Goal: Contribute content: Add original content to the website for others to see

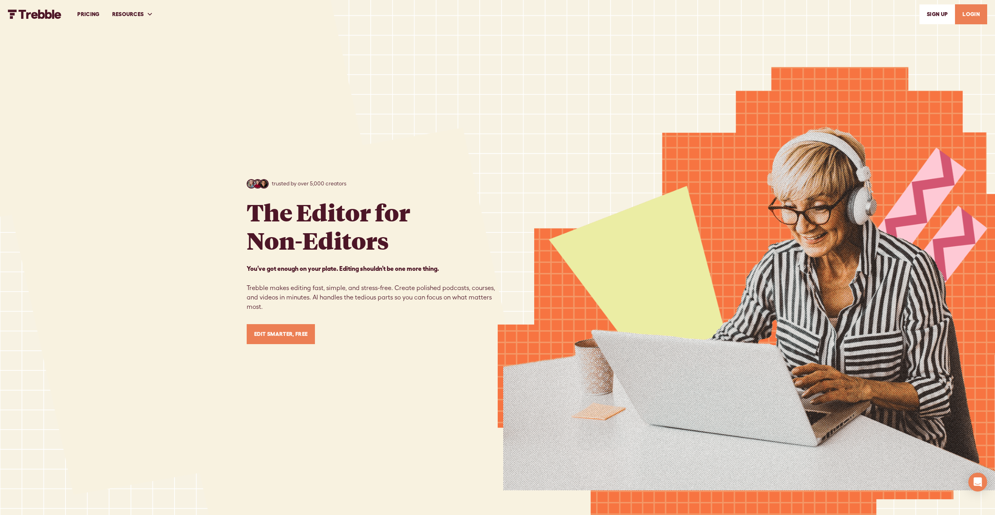
click at [279, 336] on link "Edit Smarter, Free" at bounding box center [281, 334] width 69 height 20
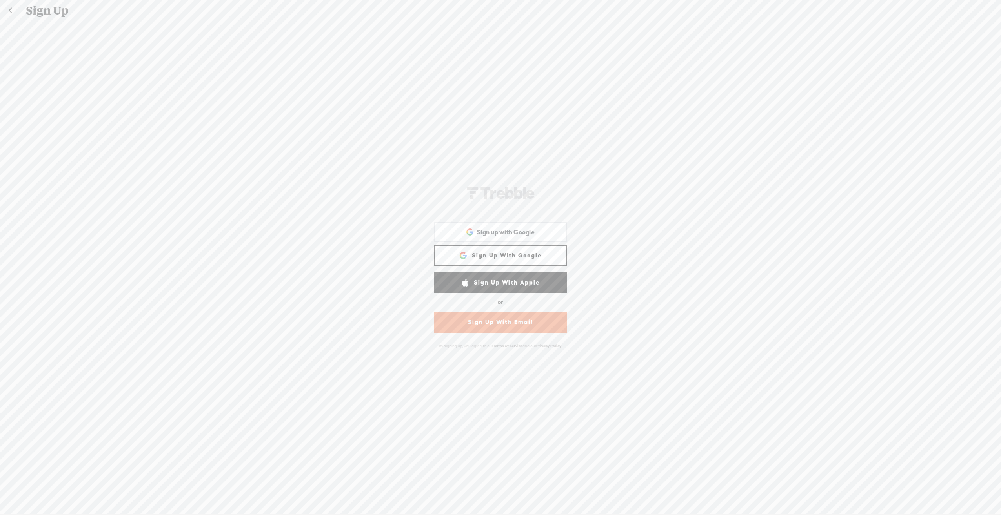
click at [509, 256] on link "Sign Up With Google" at bounding box center [500, 255] width 133 height 21
click at [509, 236] on div "Sign up with Google Sign up with Google. Opens in new tab" at bounding box center [500, 232] width 122 height 18
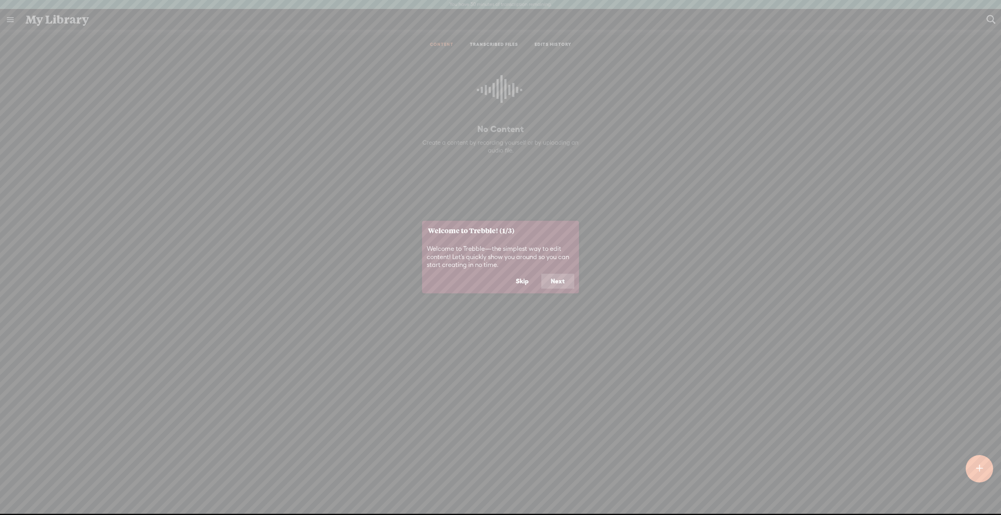
click at [517, 283] on button "Skip" at bounding box center [522, 281] width 32 height 15
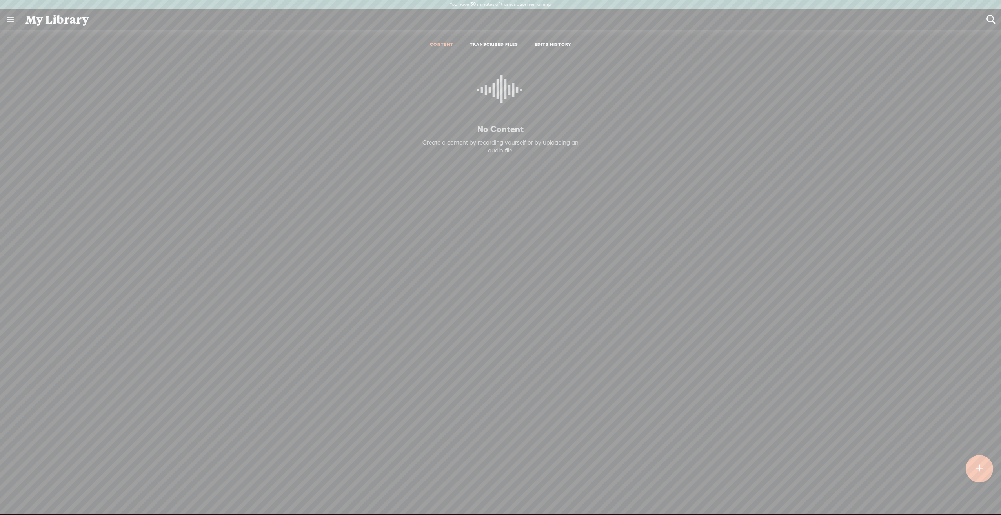
click at [976, 467] on t at bounding box center [979, 468] width 7 height 17
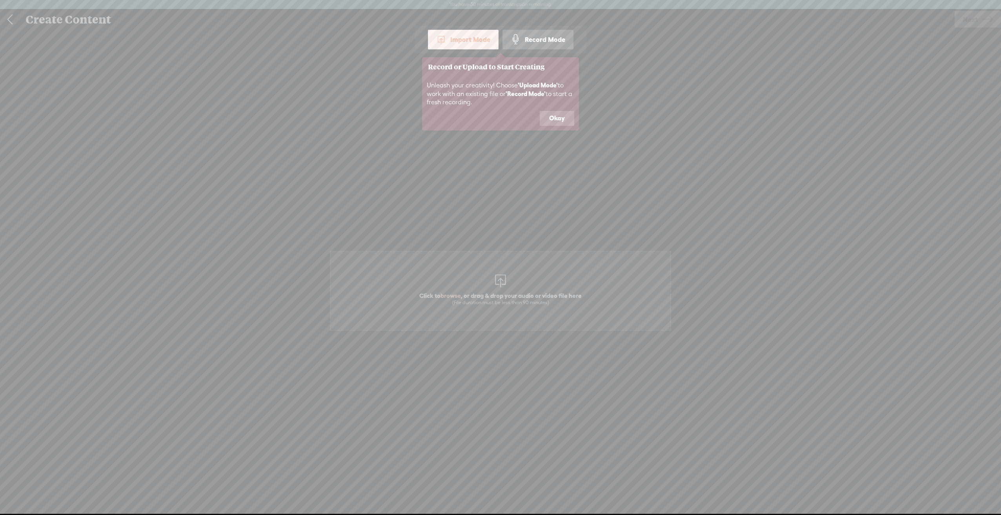
click at [557, 118] on button "Okay" at bounding box center [557, 118] width 35 height 15
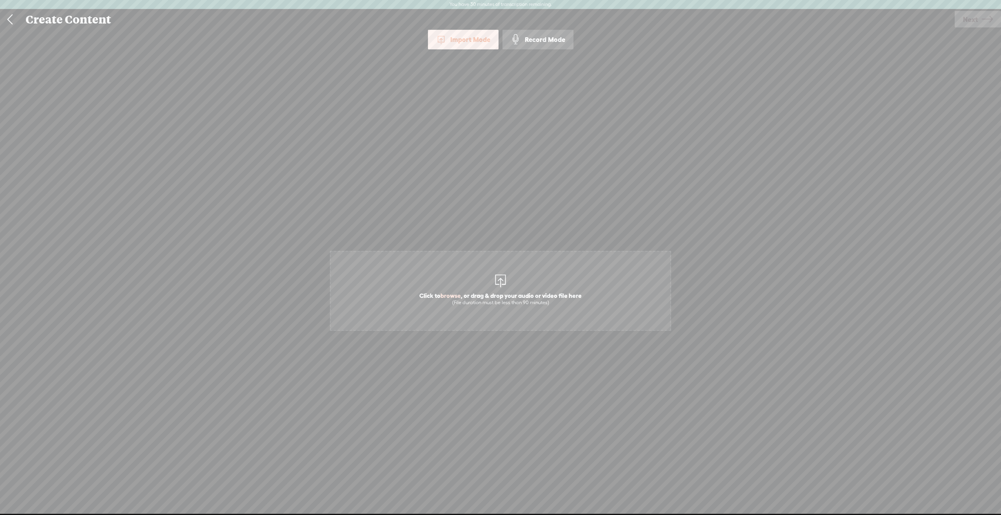
click at [544, 32] on div "Record Mode" at bounding box center [537, 40] width 71 height 20
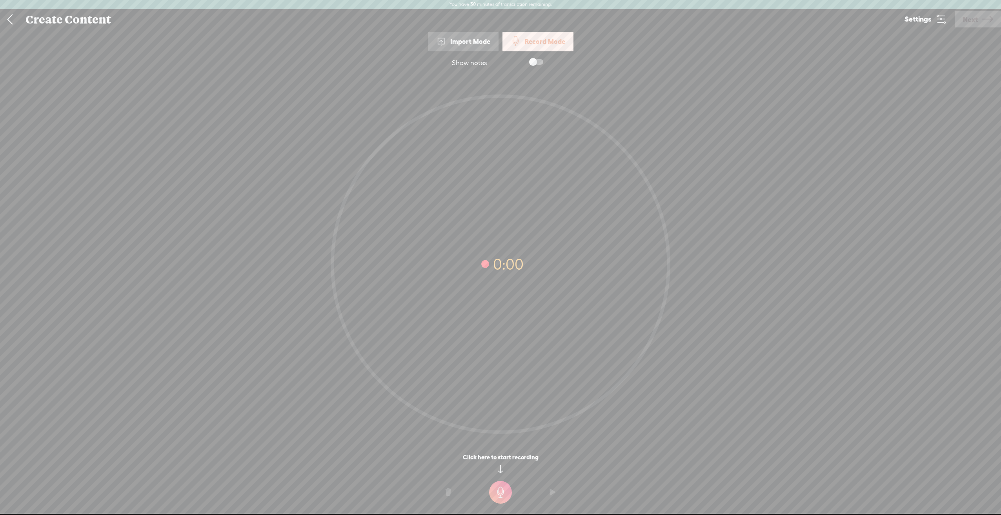
drag, startPoint x: 505, startPoint y: 507, endPoint x: 506, endPoint y: 503, distance: 4.0
click at [506, 503] on div "Show notes 0:00 0:00 0:00 Click here to start recording" at bounding box center [500, 285] width 1001 height 469
click at [497, 489] on t at bounding box center [500, 492] width 23 height 23
click at [495, 485] on t at bounding box center [500, 492] width 23 height 23
drag, startPoint x: 505, startPoint y: 502, endPoint x: 502, endPoint y: 489, distance: 12.7
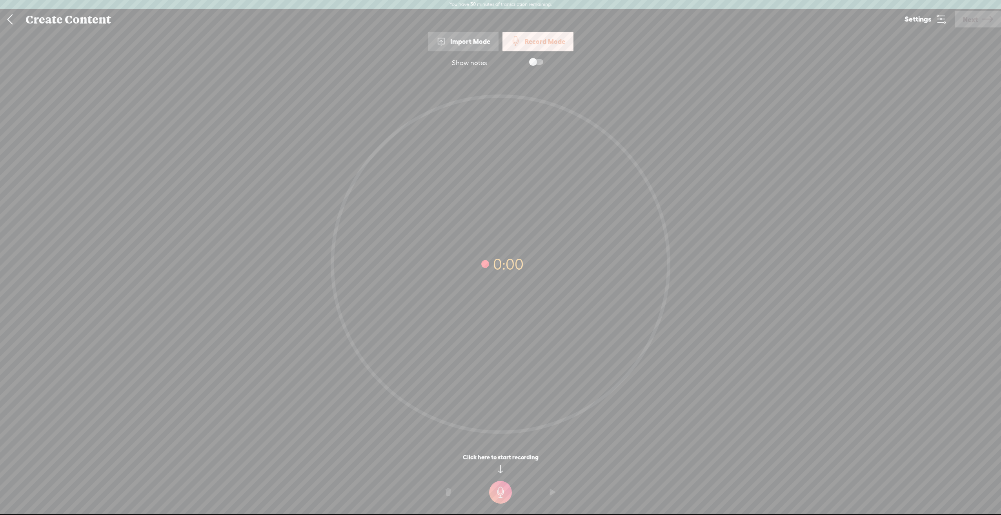
click at [505, 499] on t at bounding box center [500, 492] width 23 height 23
click at [502, 489] on t at bounding box center [500, 492] width 23 height 23
click at [502, 489] on body "You have 30 minutes of transcription remaining. Upgrade to increase your limit …" at bounding box center [500, 257] width 1001 height 514
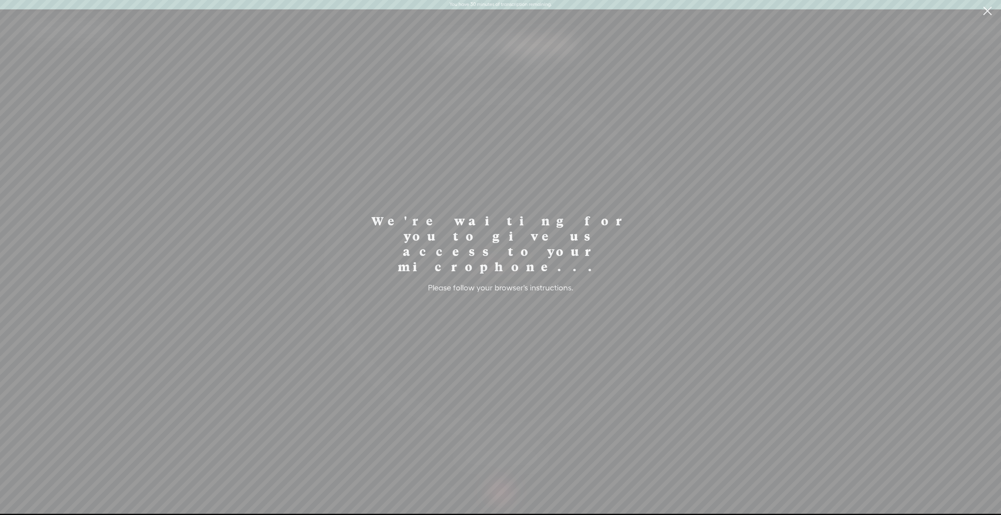
click at [502, 489] on div "We're waiting for you to give us access to your microphone... Please follow you…" at bounding box center [500, 257] width 275 height 498
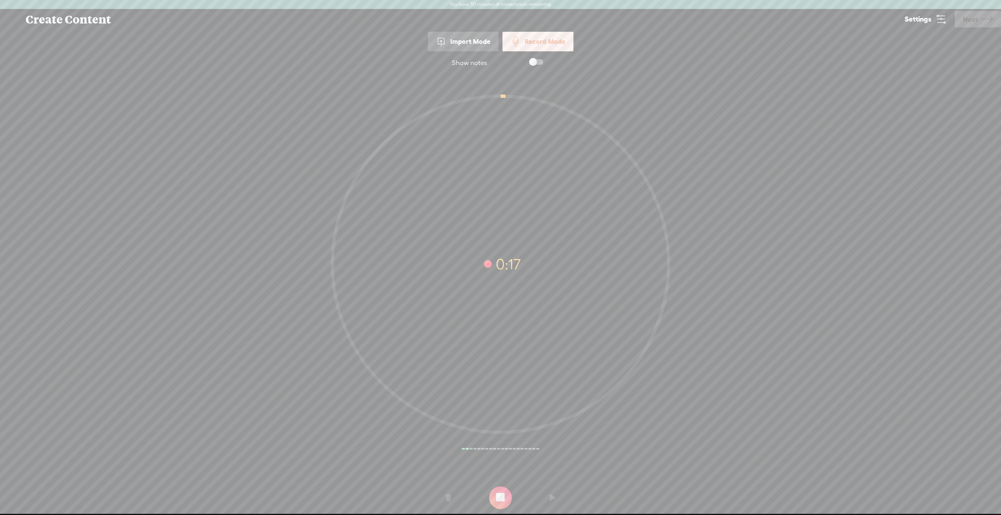
click at [494, 498] on t at bounding box center [500, 498] width 23 height 23
click at [550, 499] on t at bounding box center [552, 498] width 5 height 24
click at [557, 499] on o at bounding box center [552, 498] width 31 height 24
click at [554, 497] on t at bounding box center [552, 498] width 5 height 24
click at [965, 18] on span "Next" at bounding box center [970, 19] width 15 height 20
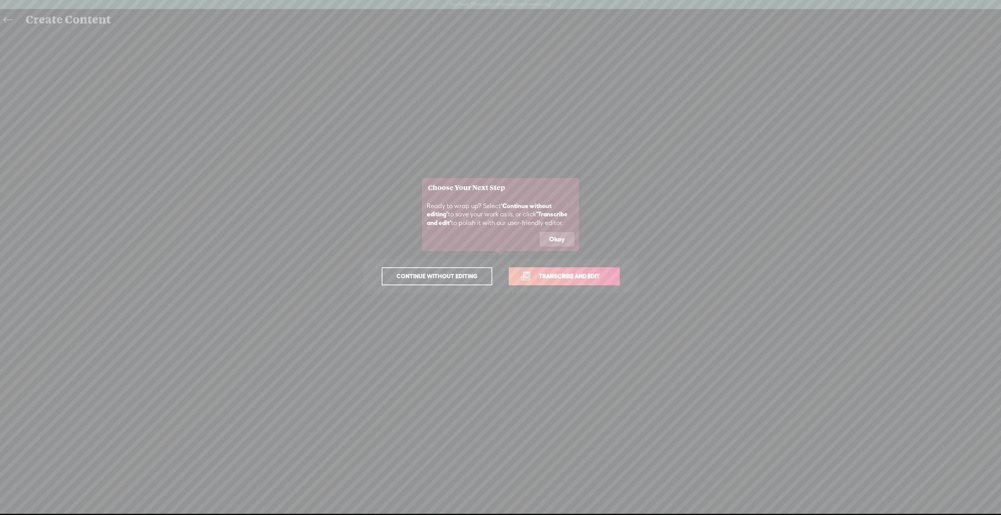
click at [549, 242] on button "Okay" at bounding box center [557, 239] width 35 height 15
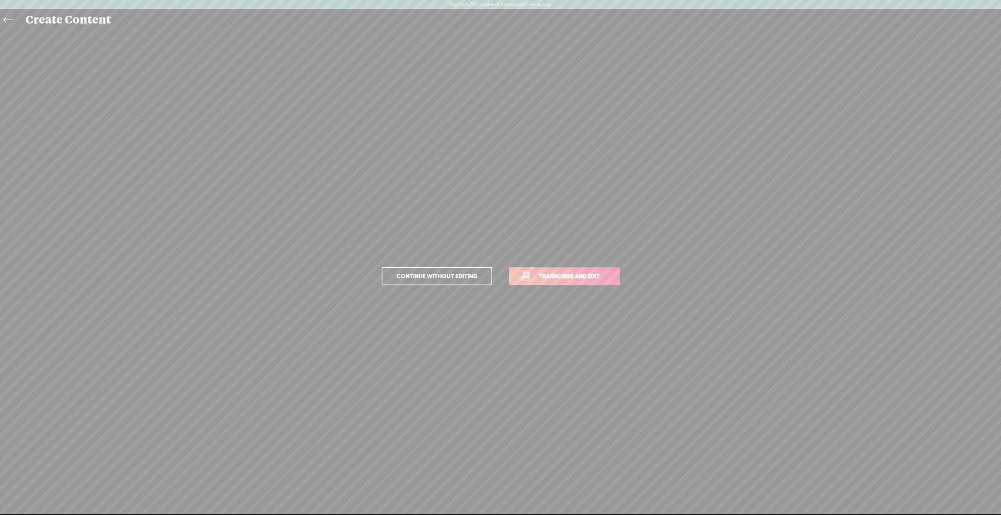
click at [537, 274] on span "Transcribe and edit" at bounding box center [569, 276] width 77 height 9
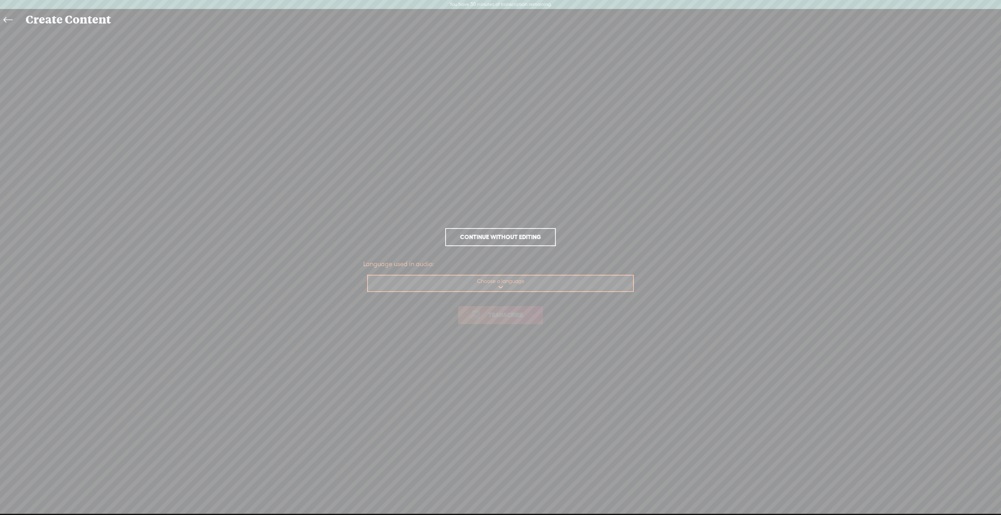
click at [516, 283] on select "Choose a language Afrikaans Albanian Amharic Arabic, Gulf Arabic, Modern Standa…" at bounding box center [501, 284] width 266 height 16
select select "en-US"
click at [368, 276] on select "Choose a language Afrikaans Albanian Amharic Arabic, Gulf Arabic, Modern Standa…" at bounding box center [501, 284] width 266 height 16
click at [502, 314] on span "Transcribe" at bounding box center [505, 315] width 51 height 9
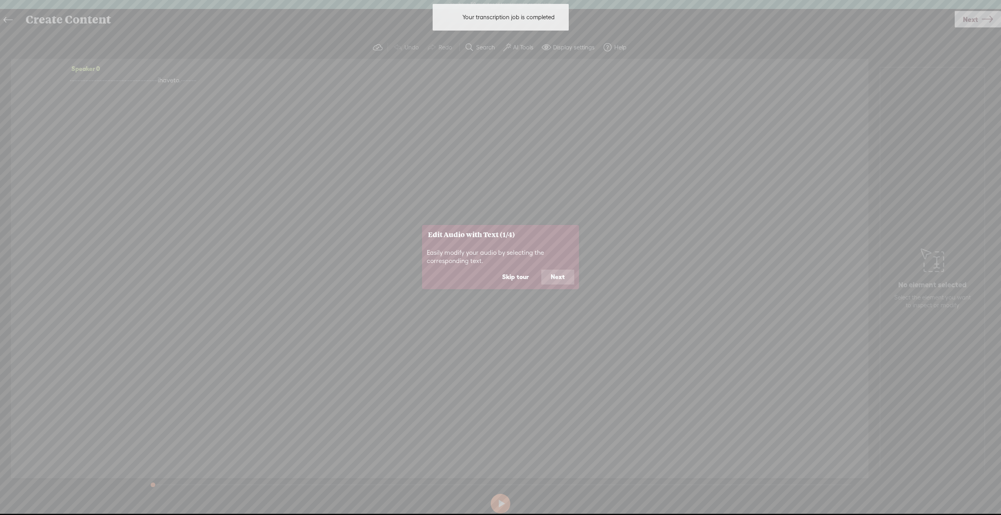
click at [550, 277] on button "Next" at bounding box center [557, 277] width 33 height 15
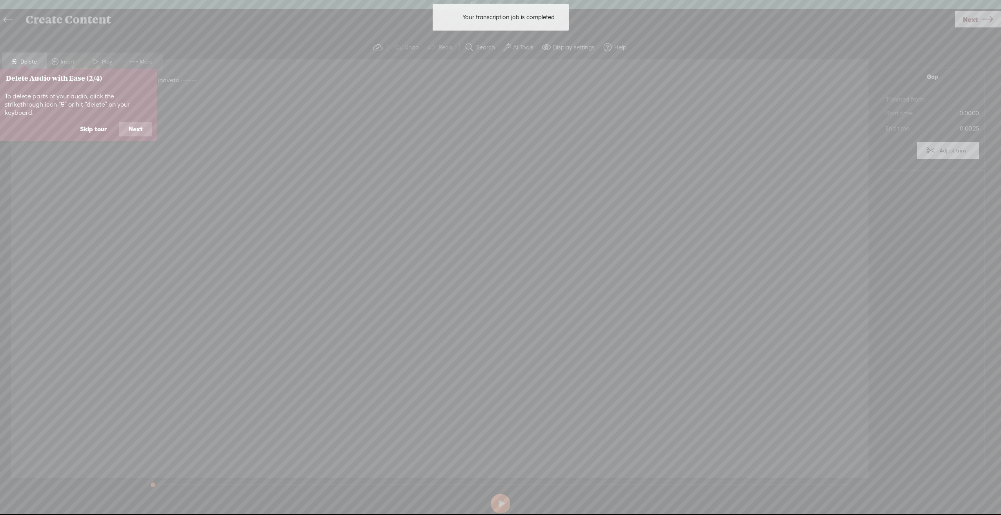
drag, startPoint x: 136, startPoint y: 123, endPoint x: 140, endPoint y: 117, distance: 7.6
click at [138, 122] on button "Next" at bounding box center [135, 129] width 33 height 15
click at [140, 117] on div "Enhance your audio by adding background music or sound effects. Access these fe…" at bounding box center [78, 105] width 157 height 34
click at [140, 119] on div "Enhance your audio by adding background music or sound effects. Access these fe…" at bounding box center [78, 105] width 157 height 34
click at [140, 127] on button "Next" at bounding box center [135, 129] width 33 height 15
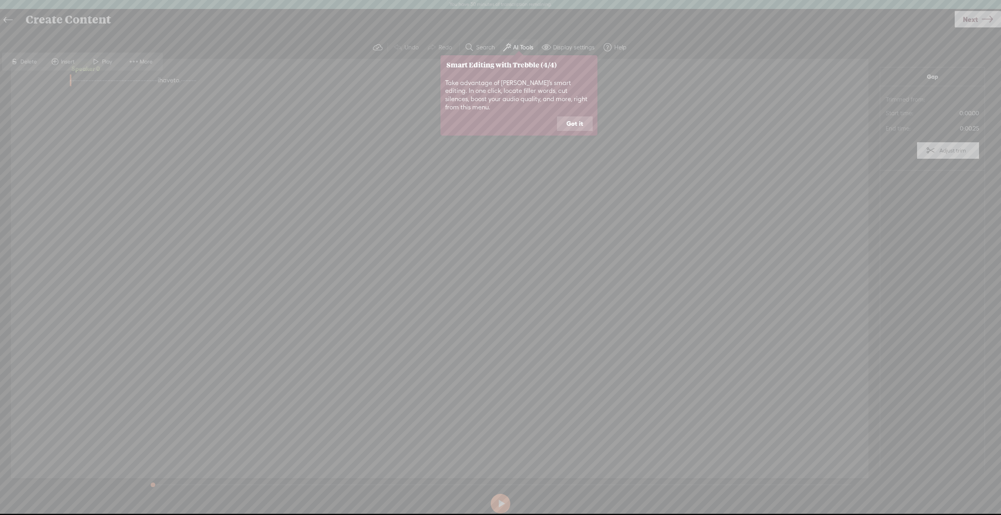
click at [171, 97] on icon at bounding box center [500, 257] width 1001 height 515
click at [567, 116] on button "Got it" at bounding box center [575, 123] width 36 height 15
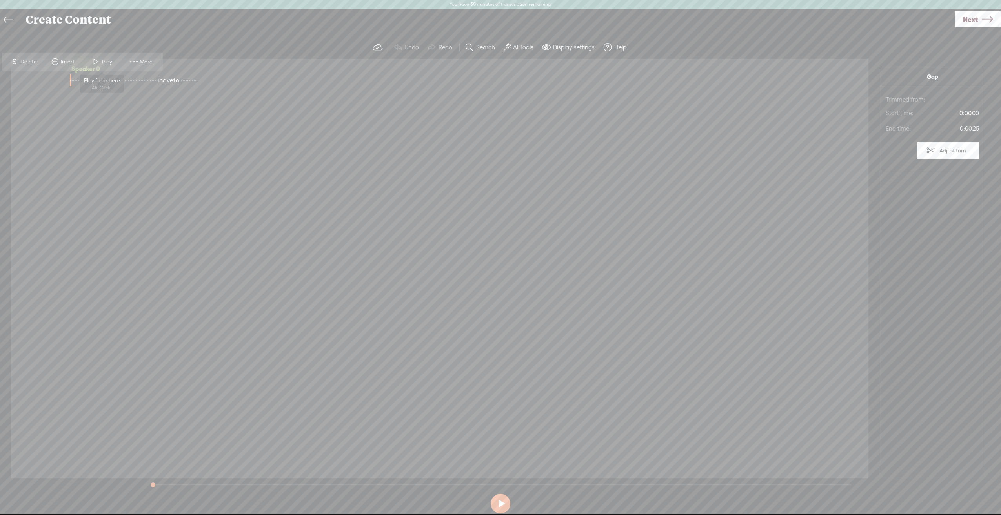
click at [100, 55] on span at bounding box center [96, 62] width 12 height 14
click at [13, 20] on icon at bounding box center [8, 20] width 9 height 18
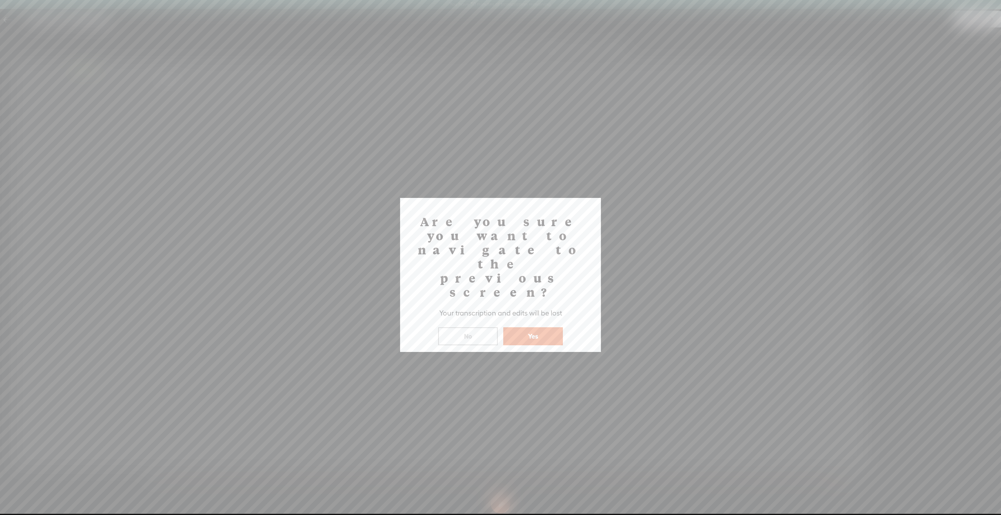
click at [543, 327] on button "Yes" at bounding box center [533, 336] width 60 height 18
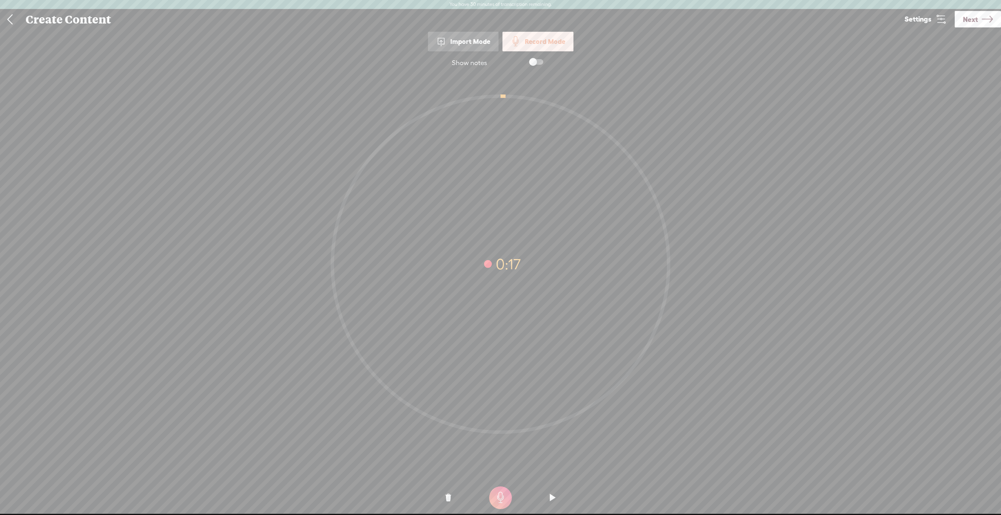
click at [444, 501] on o at bounding box center [448, 498] width 31 height 24
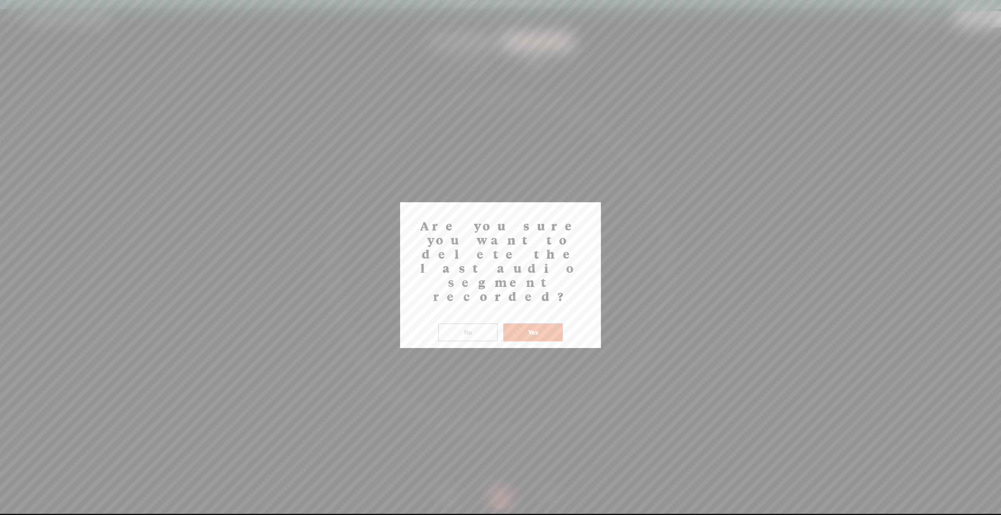
click at [540, 324] on button "Yes" at bounding box center [533, 333] width 60 height 18
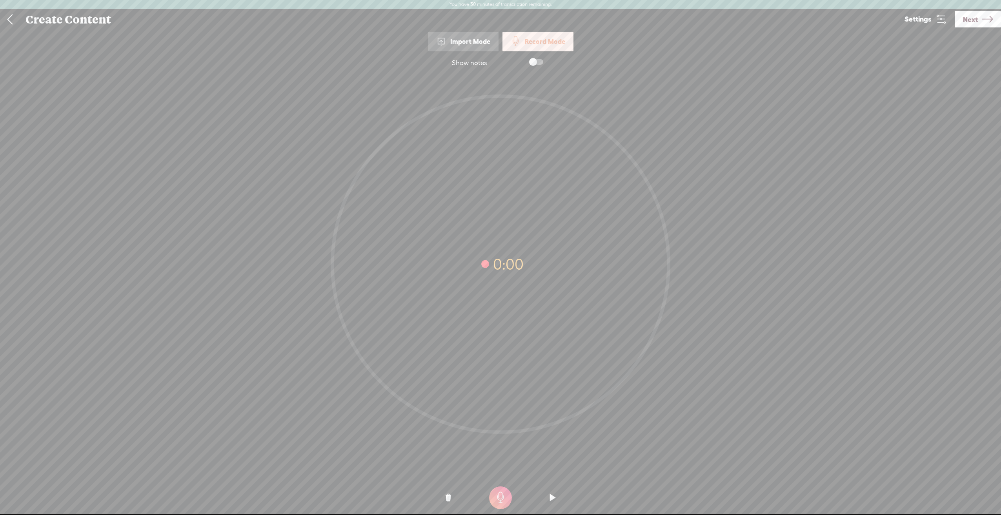
click at [505, 505] on t at bounding box center [500, 498] width 23 height 23
click at [503, 494] on t at bounding box center [500, 498] width 23 height 23
click at [558, 495] on o at bounding box center [552, 498] width 31 height 24
click at [982, 21] on icon at bounding box center [987, 19] width 11 height 20
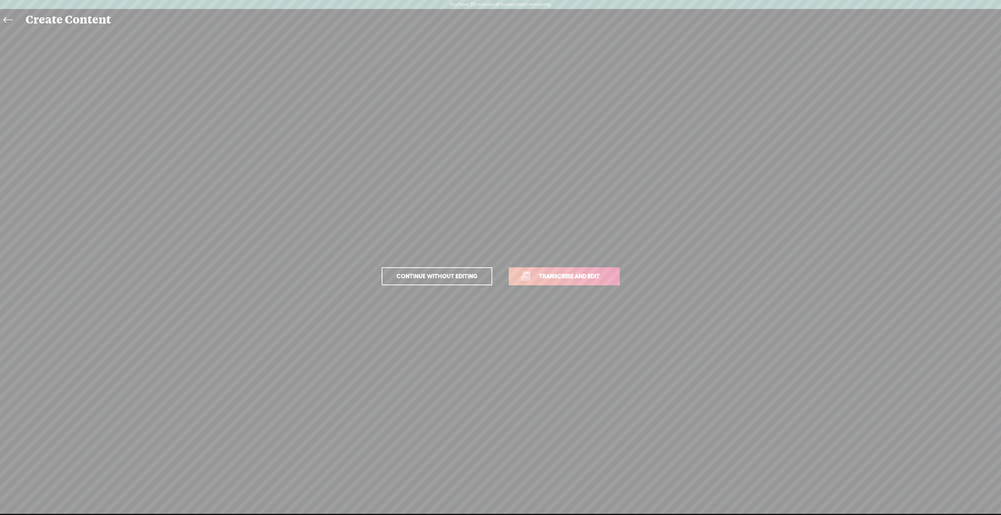
click at [546, 276] on span "Transcribe and edit" at bounding box center [569, 276] width 77 height 9
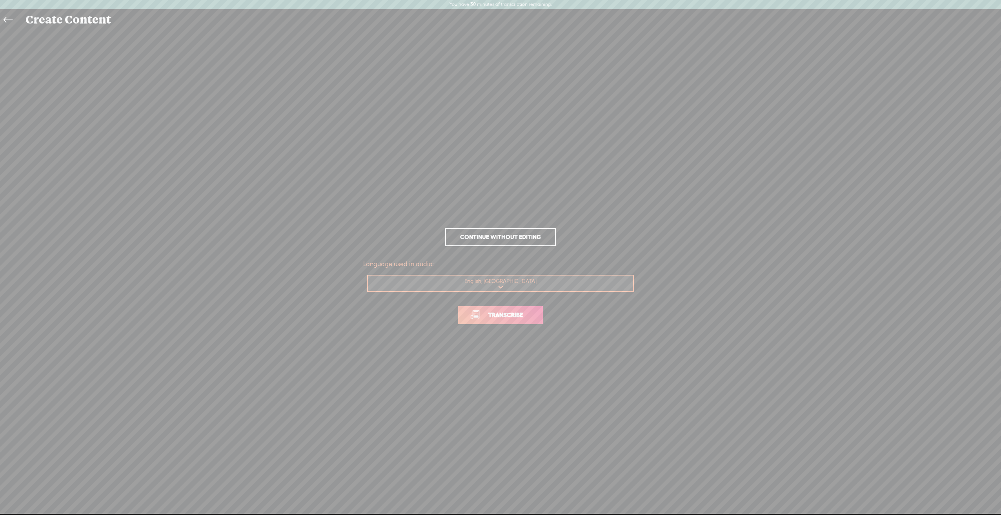
click at [506, 315] on span "Transcribe" at bounding box center [505, 315] width 51 height 9
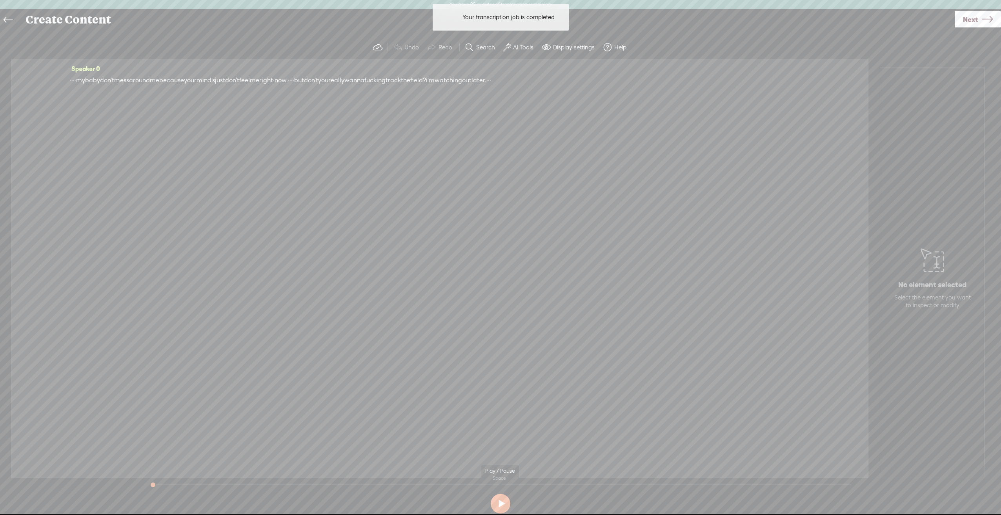
click at [491, 502] on button at bounding box center [501, 504] width 20 height 20
click at [10, 20] on icon at bounding box center [8, 20] width 9 height 18
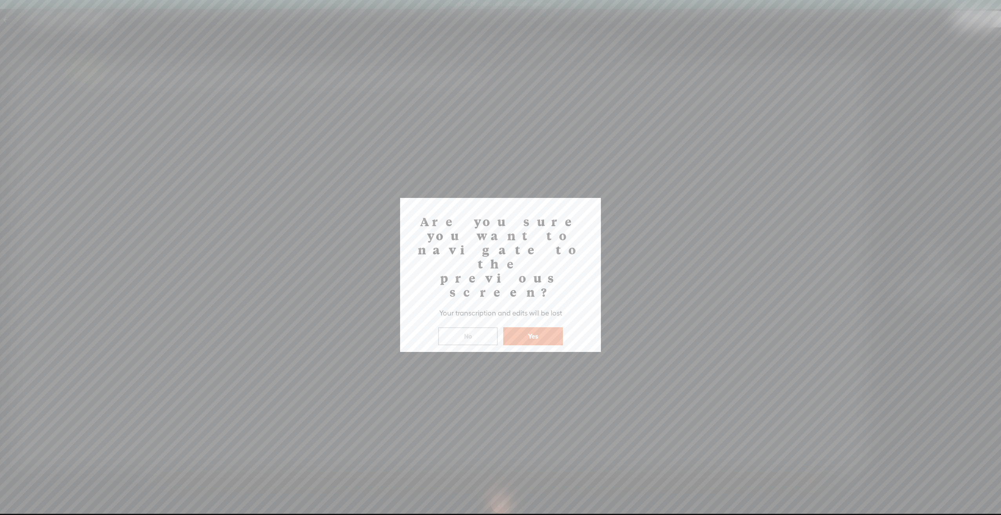
click at [538, 327] on button "Yes" at bounding box center [533, 336] width 60 height 18
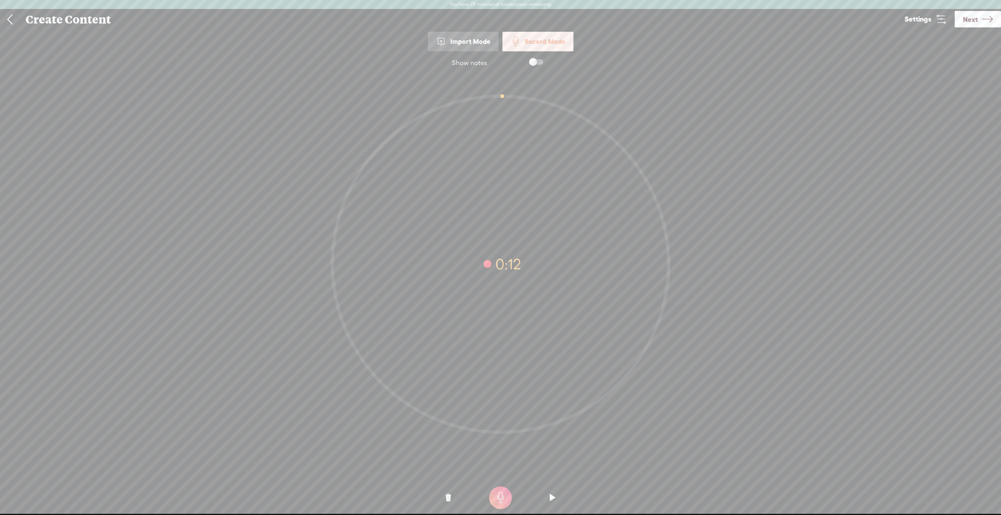
click at [447, 505] on t at bounding box center [447, 498] width 5 height 24
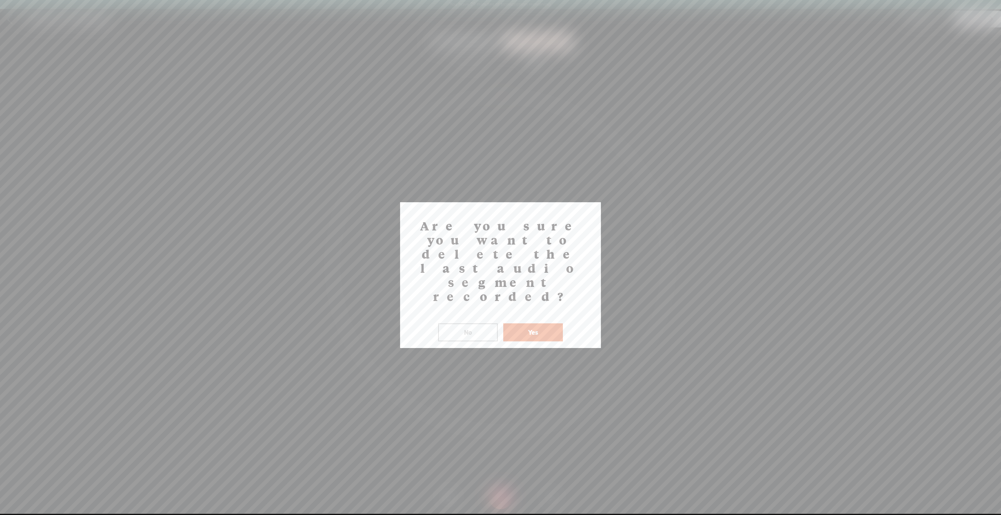
click at [516, 324] on button "Yes" at bounding box center [533, 333] width 60 height 18
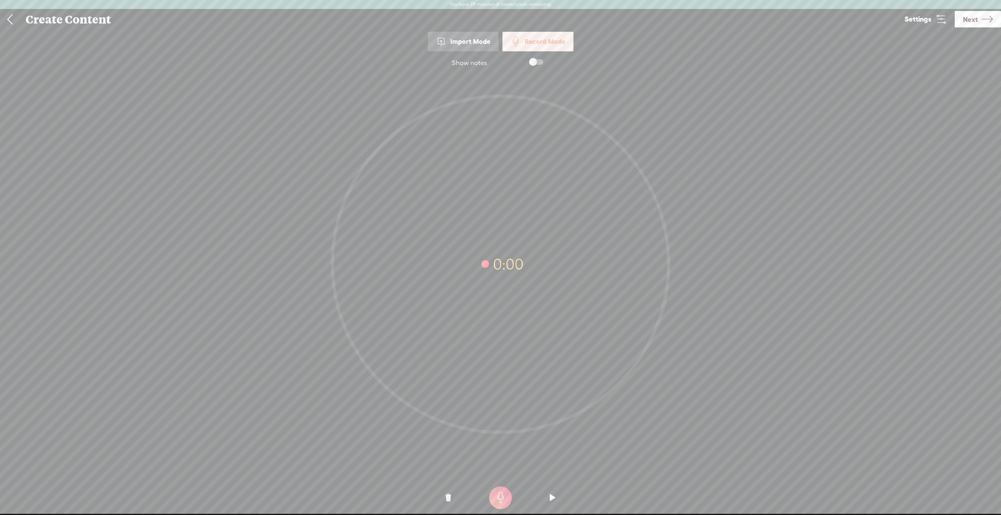
click at [504, 494] on t at bounding box center [500, 498] width 23 height 23
click at [549, 494] on o at bounding box center [552, 498] width 31 height 24
click at [507, 500] on t at bounding box center [500, 498] width 23 height 23
click at [552, 491] on t at bounding box center [552, 498] width 5 height 24
click at [963, 15] on span "Next" at bounding box center [970, 19] width 15 height 20
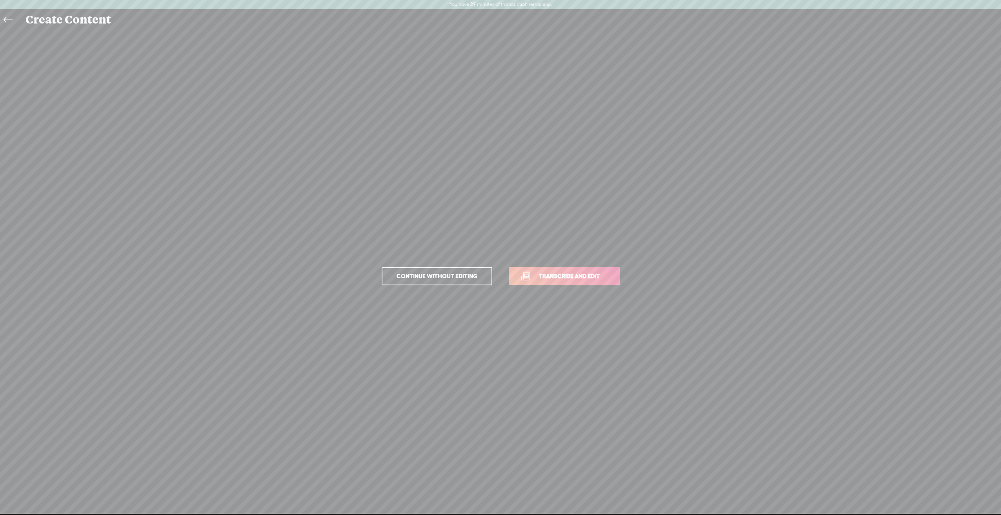
drag, startPoint x: 430, startPoint y: 270, endPoint x: 426, endPoint y: 272, distance: 4.2
click at [429, 270] on link "Continue without editing" at bounding box center [437, 276] width 111 height 18
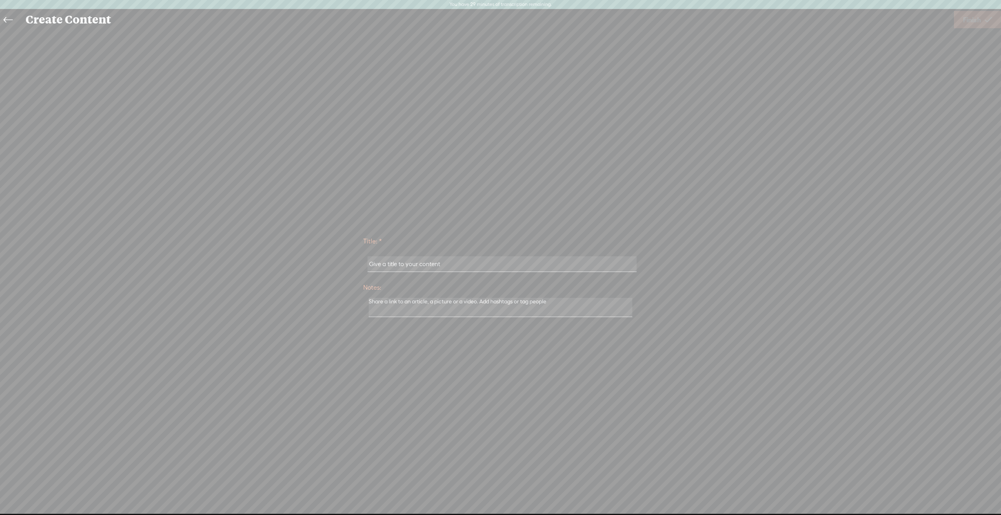
drag, startPoint x: 437, startPoint y: 261, endPoint x: 317, endPoint y: 256, distance: 120.1
click at [317, 256] on div "Title: * Notes: Save as a draft content Publish: Warning: Narration of your tex…" at bounding box center [500, 276] width 985 height 89
type input "heheheheheh"
click at [959, 18] on link "Finish" at bounding box center [977, 19] width 47 height 17
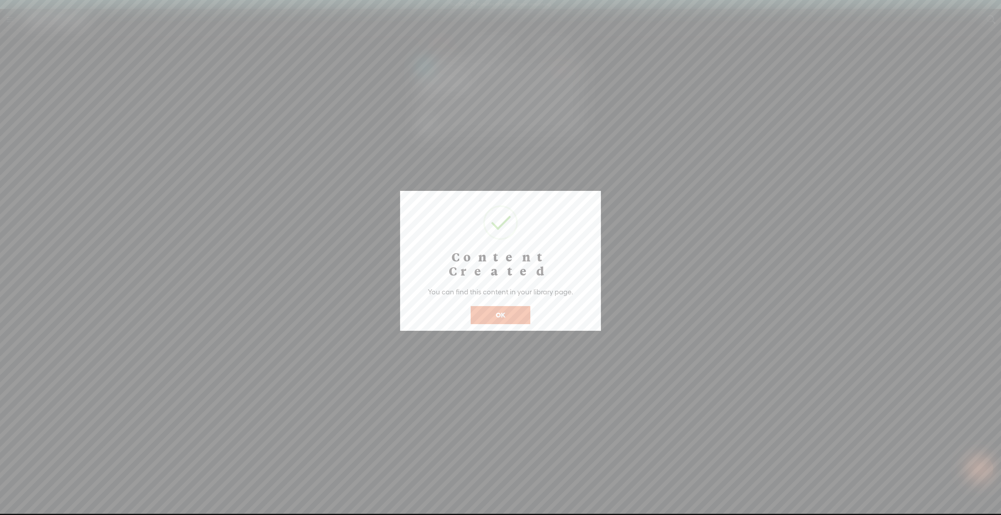
click at [509, 306] on button "OK" at bounding box center [501, 315] width 60 height 18
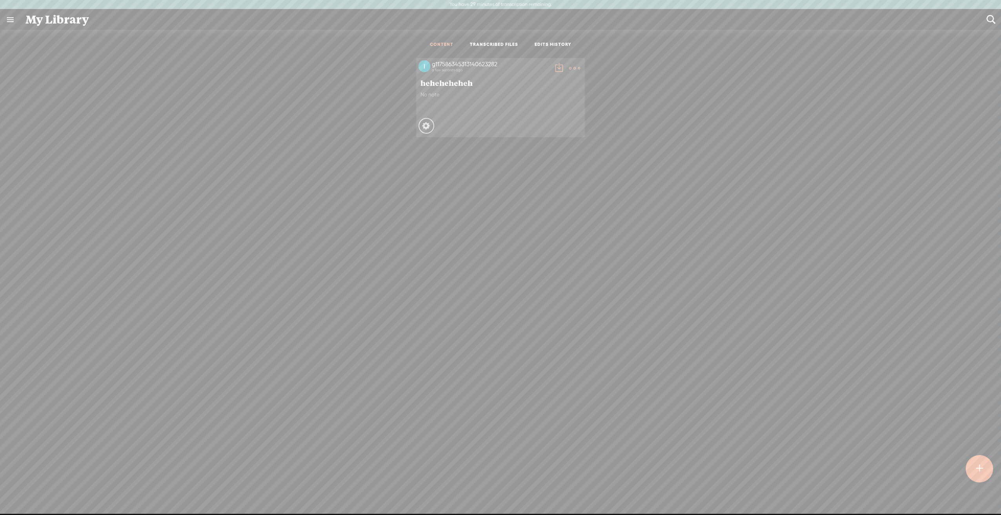
click at [464, 71] on div "a few seconds ago" at bounding box center [491, 70] width 118 height 5
click at [465, 82] on span "heheheheheh" at bounding box center [500, 82] width 160 height 9
click at [424, 122] on icon at bounding box center [428, 126] width 8 height 8
click at [569, 70] on t at bounding box center [574, 68] width 11 height 11
click at [531, 146] on link "Delete" at bounding box center [534, 149] width 78 height 18
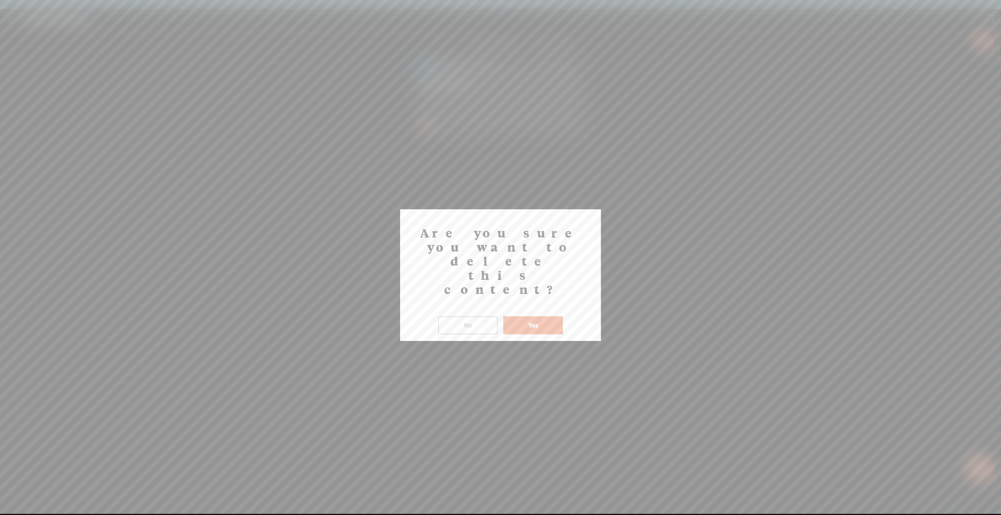
click at [526, 293] on div "Are you sure you want to delete this content? ! Not valid! No Yes" at bounding box center [500, 275] width 201 height 132
click at [530, 316] on button "Yes" at bounding box center [533, 325] width 60 height 18
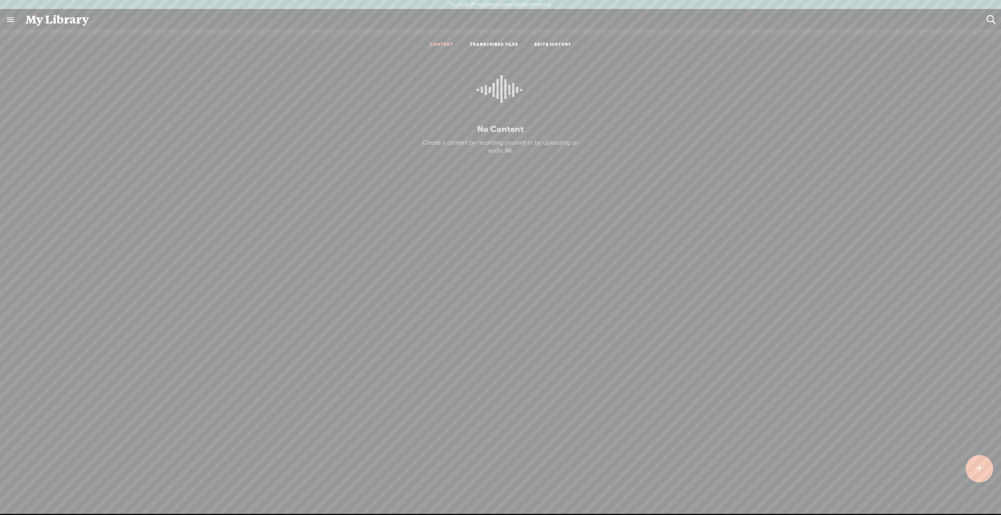
click at [979, 464] on t at bounding box center [979, 468] width 7 height 17
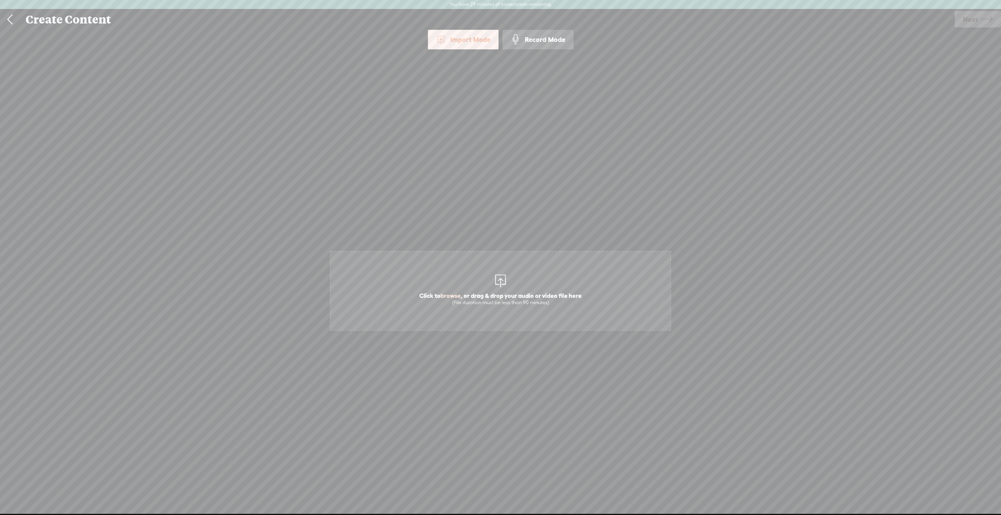
click at [546, 43] on div "Record Mode" at bounding box center [537, 40] width 71 height 20
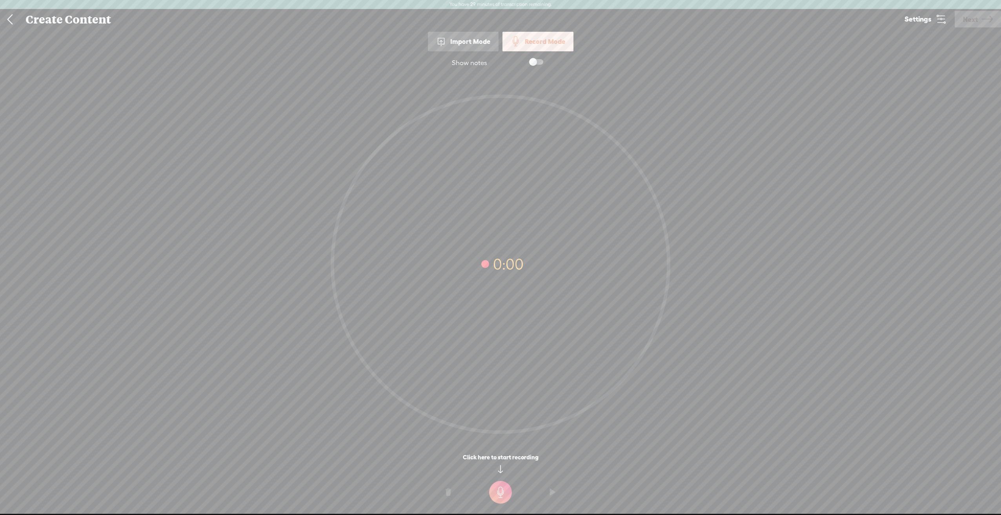
click at [501, 497] on t at bounding box center [500, 492] width 23 height 23
click at [500, 498] on t at bounding box center [500, 498] width 23 height 23
click at [547, 499] on o at bounding box center [552, 498] width 31 height 24
click at [450, 495] on t at bounding box center [447, 498] width 5 height 24
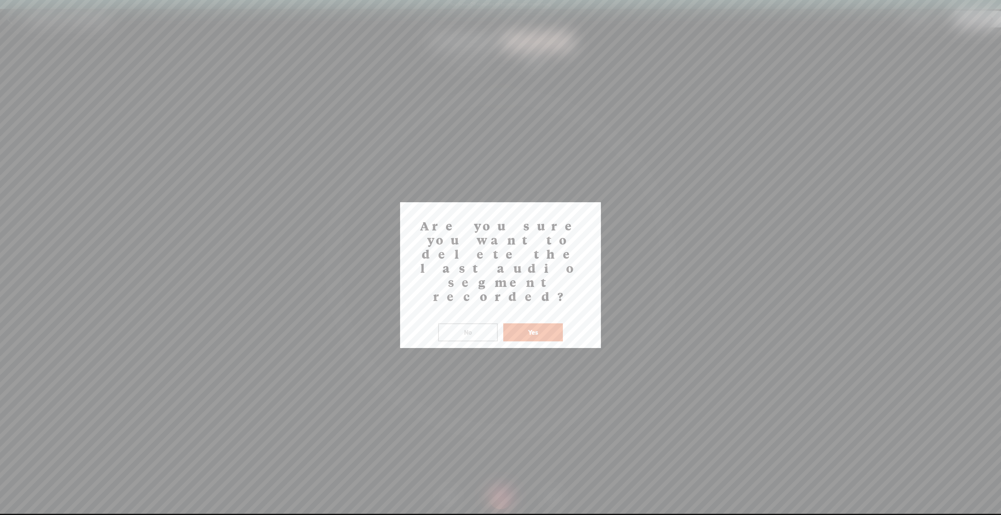
click at [531, 324] on button "Yes" at bounding box center [533, 333] width 60 height 18
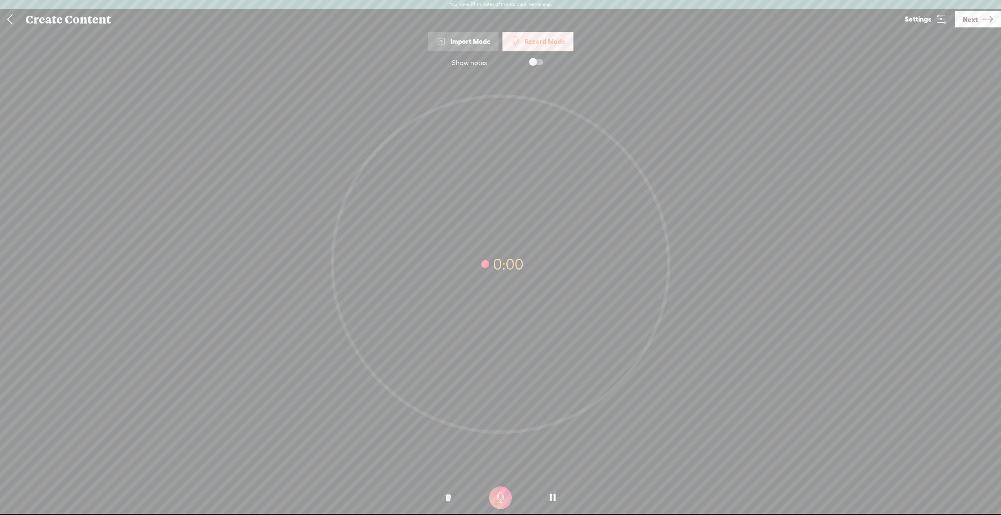
click at [448, 494] on t at bounding box center [447, 498] width 5 height 24
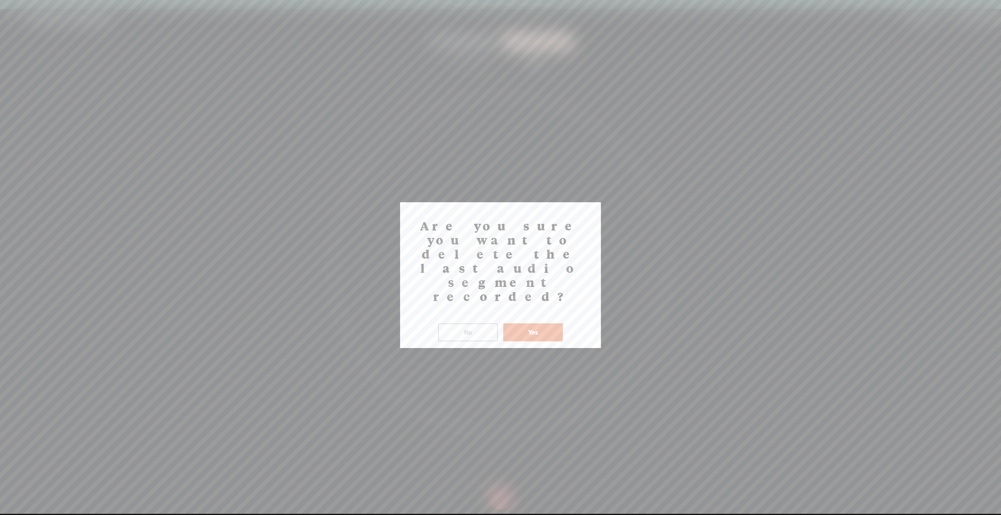
click at [548, 324] on button "Yes" at bounding box center [533, 333] width 60 height 18
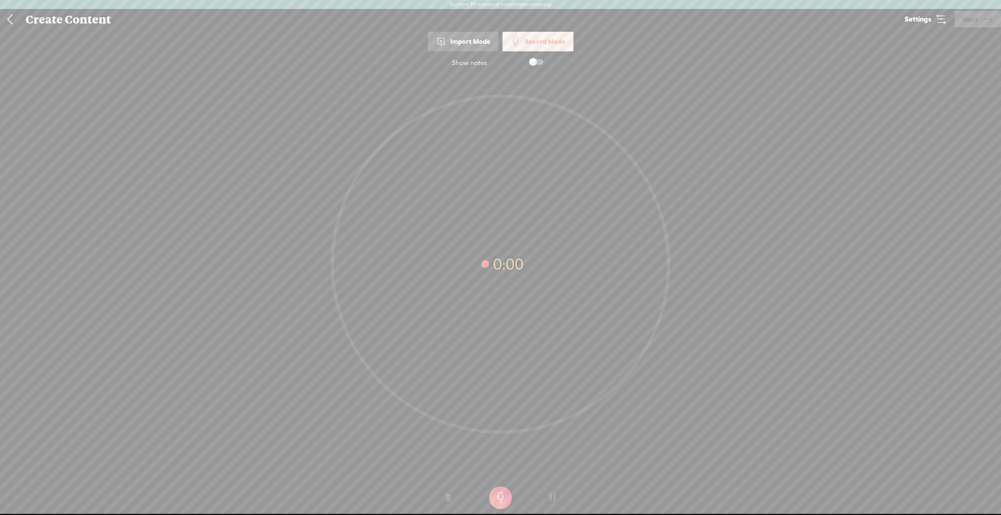
click at [507, 498] on t at bounding box center [500, 498] width 23 height 23
click at [497, 484] on div at bounding box center [500, 495] width 1001 height 24
click at [497, 500] on t at bounding box center [500, 498] width 23 height 23
click at [511, 494] on t at bounding box center [500, 498] width 23 height 23
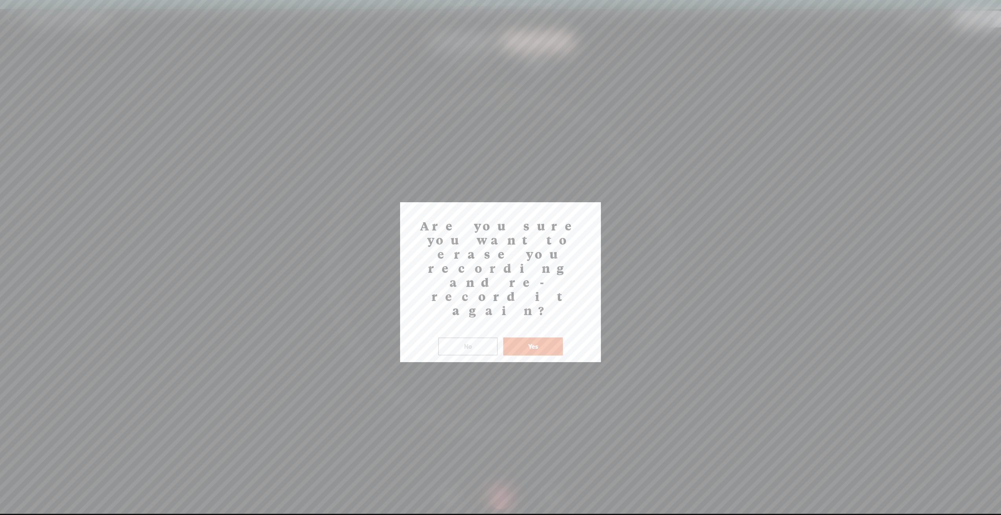
click at [477, 338] on button "No" at bounding box center [468, 347] width 60 height 18
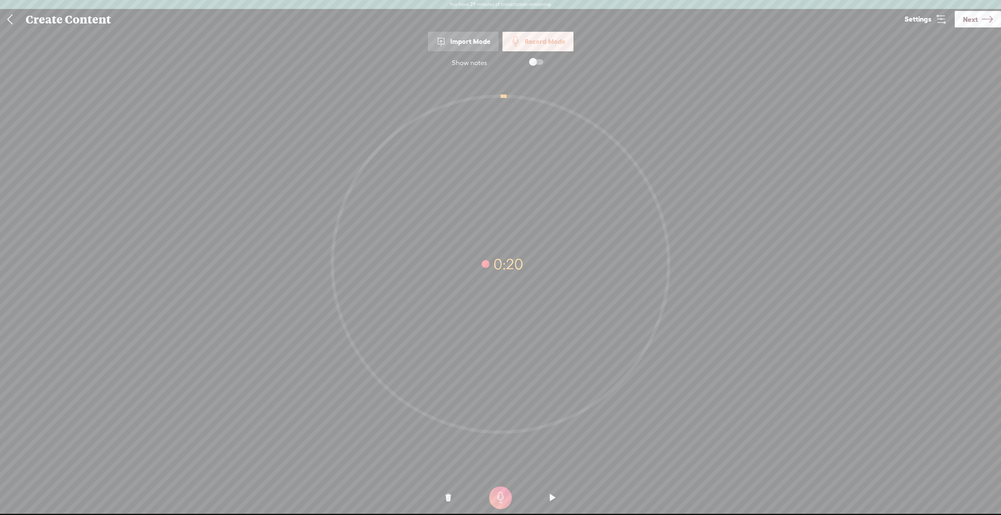
click at [544, 500] on o at bounding box center [552, 498] width 31 height 24
click at [489, 500] on t at bounding box center [500, 498] width 23 height 23
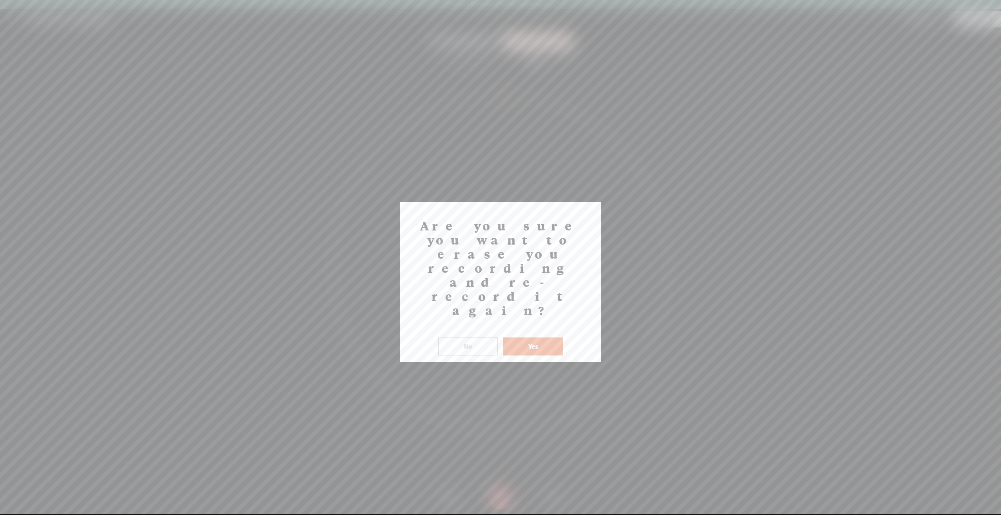
click at [537, 338] on button "Yes" at bounding box center [533, 347] width 60 height 18
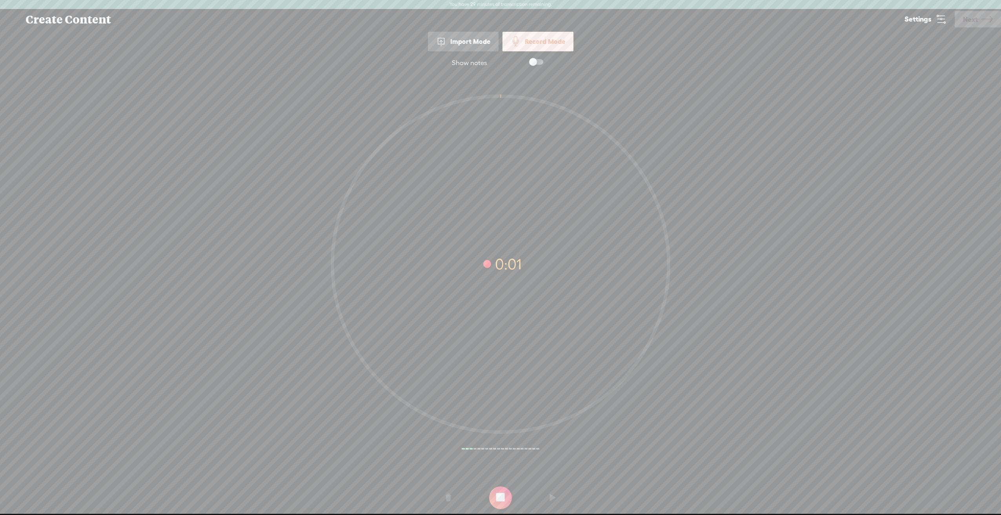
click at [507, 496] on o at bounding box center [500, 498] width 31 height 24
click at [442, 494] on o at bounding box center [448, 498] width 31 height 24
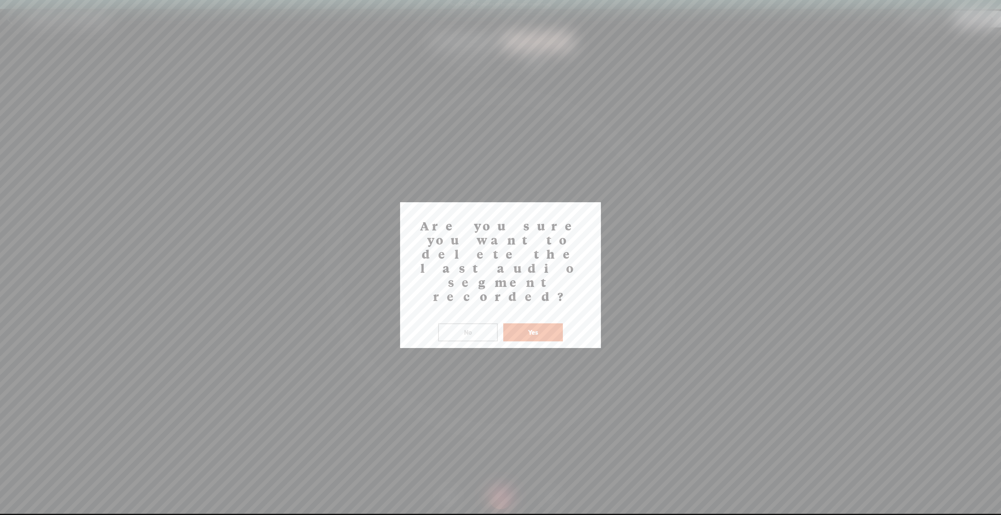
click at [499, 306] on div at bounding box center [500, 257] width 1001 height 514
click at [514, 324] on button "Yes" at bounding box center [533, 333] width 60 height 18
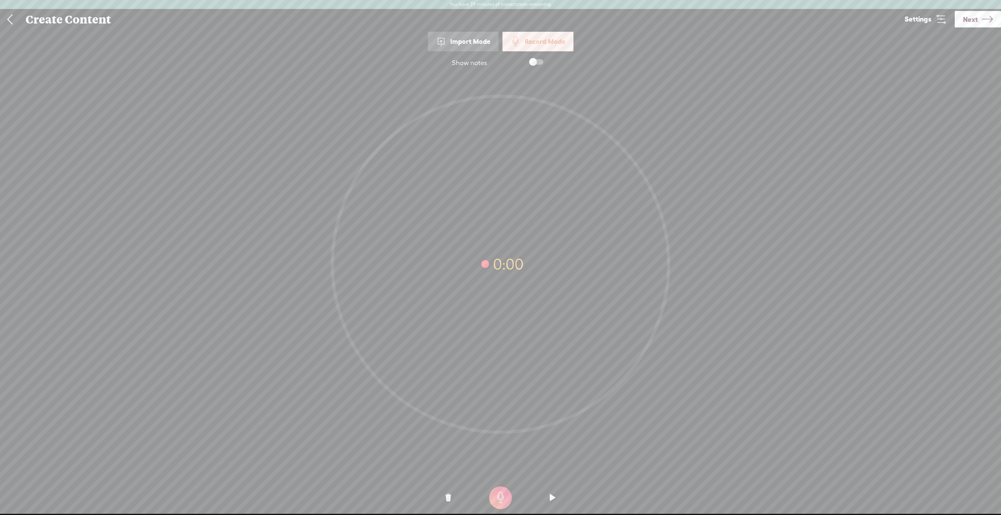
click at [509, 505] on t at bounding box center [500, 498] width 23 height 23
click at [498, 497] on t at bounding box center [500, 498] width 23 height 23
click at [561, 493] on o at bounding box center [552, 498] width 31 height 24
click at [558, 493] on o at bounding box center [552, 498] width 31 height 24
click at [451, 496] on o at bounding box center [448, 498] width 31 height 24
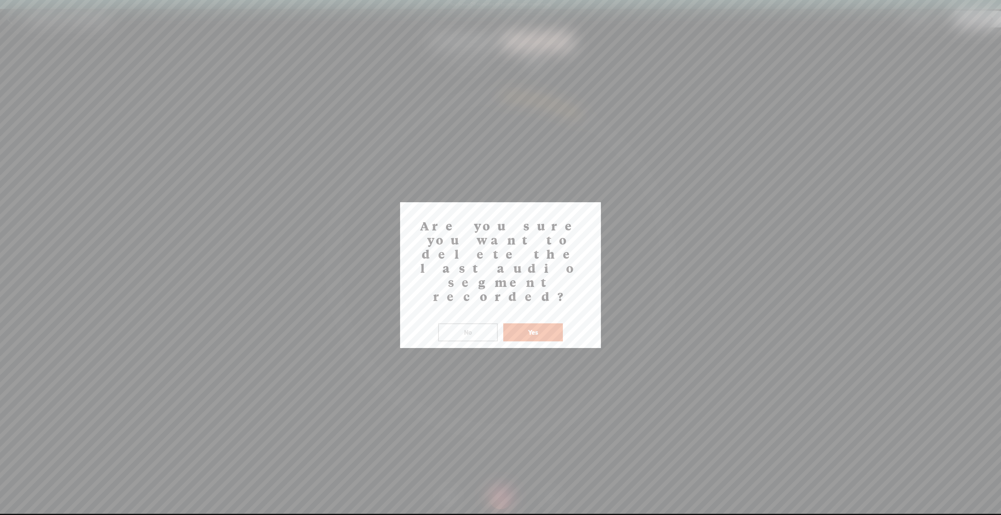
click at [545, 324] on button "Yes" at bounding box center [533, 333] width 60 height 18
